Goal: Information Seeking & Learning: Get advice/opinions

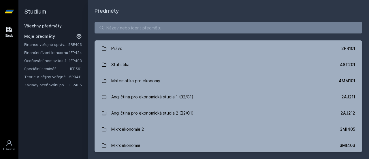
click at [79, 35] on icon at bounding box center [79, 36] width 6 height 6
click at [79, 35] on icon at bounding box center [79, 36] width 8 height 8
click at [79, 35] on icon at bounding box center [79, 36] width 6 height 6
drag, startPoint x: 40, startPoint y: 72, endPoint x: 38, endPoint y: 54, distance: 18.5
click at [38, 55] on div "Finance veřejné správy a veřejného sektoru 5RE403 Finanční řízení koncernu 1FP4…" at bounding box center [53, 65] width 58 height 46
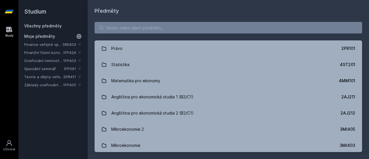
click at [79, 36] on icon at bounding box center [79, 36] width 8 height 8
click at [57, 62] on link "Oceňování nemovitostí" at bounding box center [46, 61] width 45 height 6
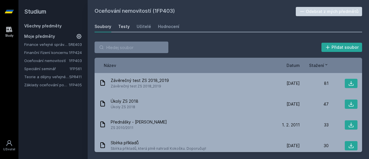
click at [119, 31] on link "Testy" at bounding box center [124, 27] width 12 height 12
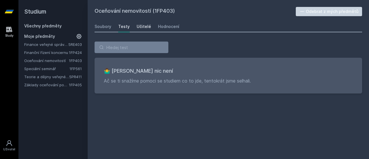
click at [140, 29] on link "Učitelé" at bounding box center [144, 27] width 14 height 12
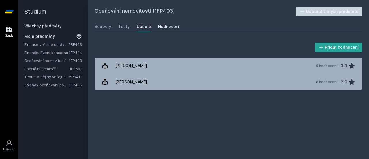
click at [162, 28] on div "Hodnocení" at bounding box center [168, 27] width 21 height 6
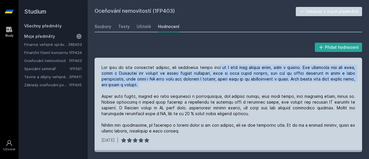
drag, startPoint x: 215, startPoint y: 66, endPoint x: 151, endPoint y: 86, distance: 67.2
click at [151, 86] on div at bounding box center [229, 99] width 254 height 69
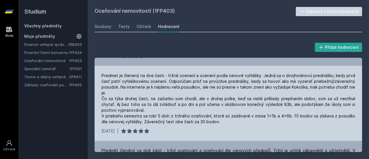
scroll to position [269, 0]
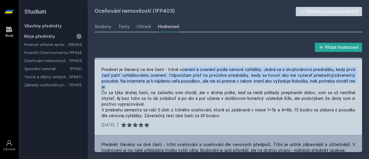
drag, startPoint x: 182, startPoint y: 63, endPoint x: 126, endPoint y: 81, distance: 58.7
click at [126, 81] on div "Predmet je členený na dve časti - tržné ocenení a ocenení podla cenové vyhlášky…" at bounding box center [229, 93] width 254 height 52
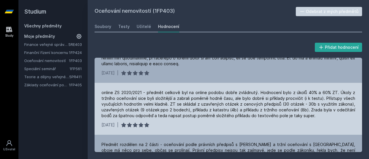
scroll to position [0, 0]
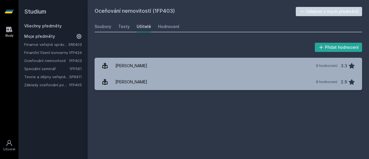
click at [49, 52] on link "Finanční řízení koncernu" at bounding box center [46, 53] width 45 height 6
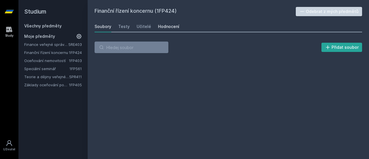
click at [162, 26] on div "Hodnocení" at bounding box center [168, 27] width 21 height 6
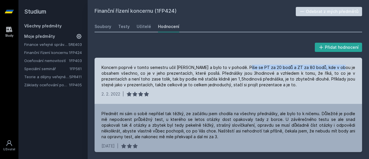
drag, startPoint x: 253, startPoint y: 67, endPoint x: 351, endPoint y: 68, distance: 97.8
click at [351, 68] on div "Koncern poprvé v tomto semestru učil [PERSON_NAME] a bylo to v pohodě. Píše se …" at bounding box center [229, 76] width 254 height 23
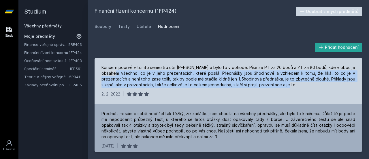
drag, startPoint x: 126, startPoint y: 73, endPoint x: 300, endPoint y: 86, distance: 174.3
click at [300, 86] on div "Koncern poprvé v tomto semestru učil [PERSON_NAME] a bylo to v pohodě. Píše se …" at bounding box center [229, 76] width 254 height 23
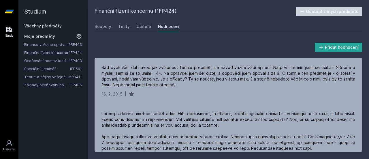
scroll to position [539, 0]
